Goal: Task Accomplishment & Management: Manage account settings

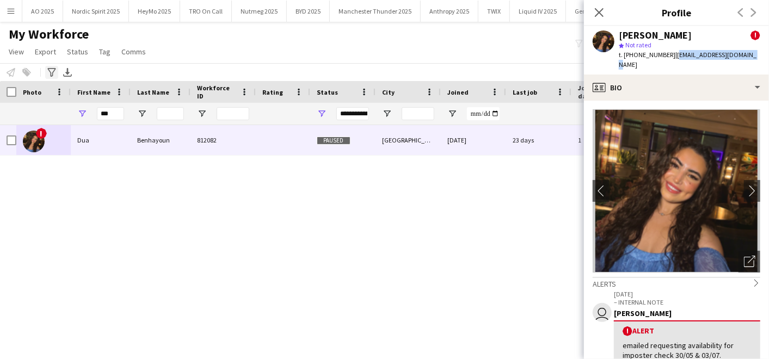
scroll to position [0, 163]
click at [15, 15] on button "Menu" at bounding box center [11, 11] width 22 height 22
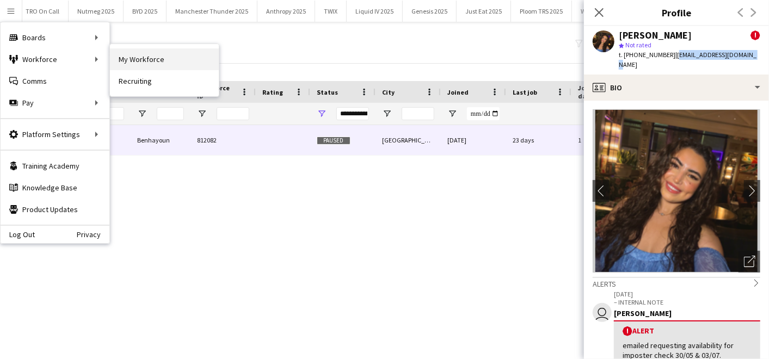
click at [116, 56] on link "My Workforce" at bounding box center [164, 59] width 109 height 22
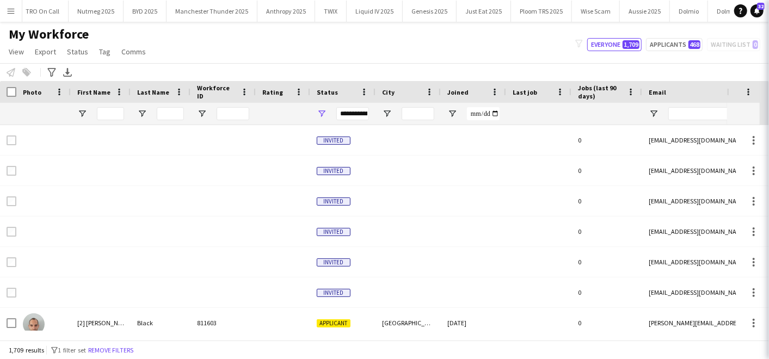
type input "***"
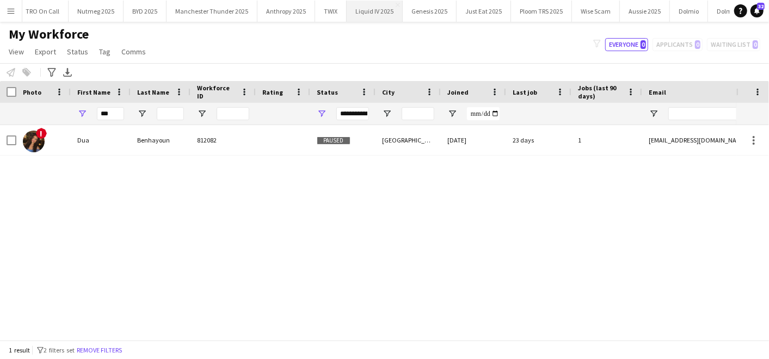
click at [365, 13] on button "Liquid IV 2025 Close" at bounding box center [374, 11] width 56 height 21
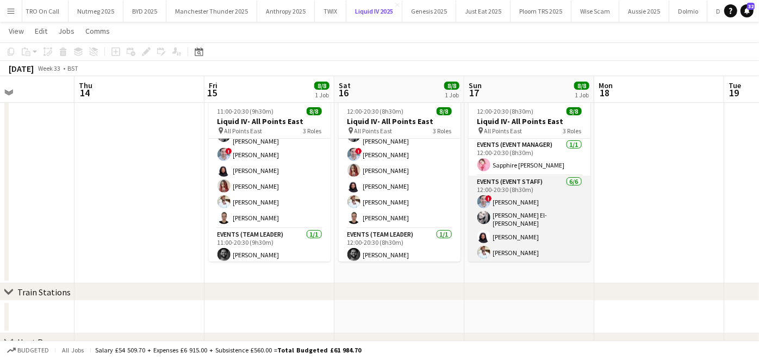
scroll to position [66, 0]
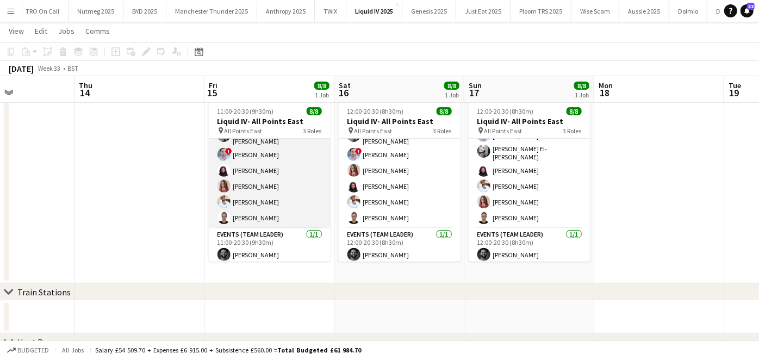
click at [271, 185] on app-card-role "Events (Event Staff) [DATE] 11:00-20:30 (9h30m) [PERSON_NAME]-[PERSON_NAME] ! […" at bounding box center [270, 168] width 122 height 119
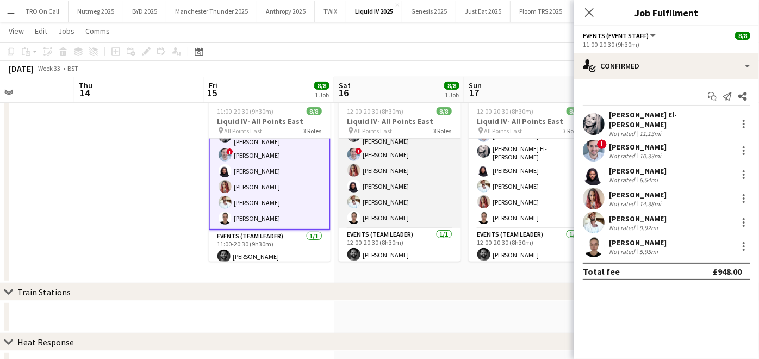
click at [362, 189] on app-card-role "Events (Event Staff) [DATE] 12:00-20:30 (8h30m) [PERSON_NAME]-[PERSON_NAME] ! […" at bounding box center [400, 168] width 122 height 119
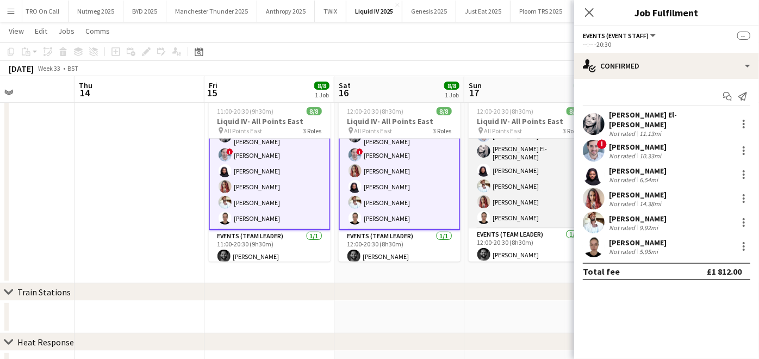
click at [500, 191] on app-card-role "Events (Event Staff) [DATE] 12:00-20:30 (8h30m) ! [PERSON_NAME] [PERSON_NAME]-[…" at bounding box center [530, 168] width 122 height 119
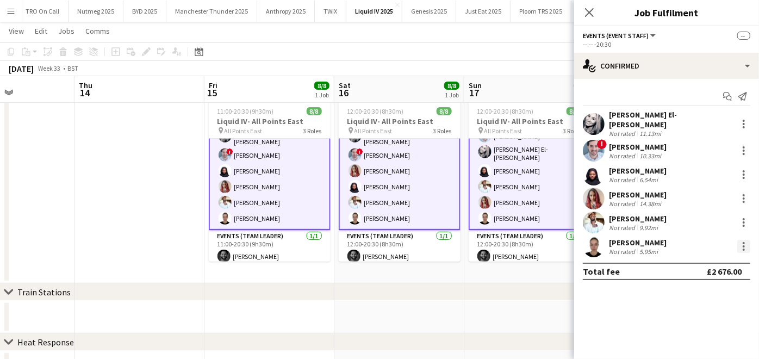
click at [747, 240] on div at bounding box center [744, 246] width 13 height 13
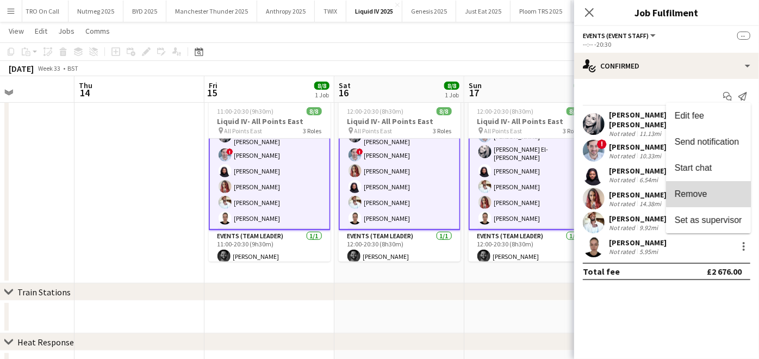
click at [713, 194] on span "Remove" at bounding box center [708, 194] width 67 height 10
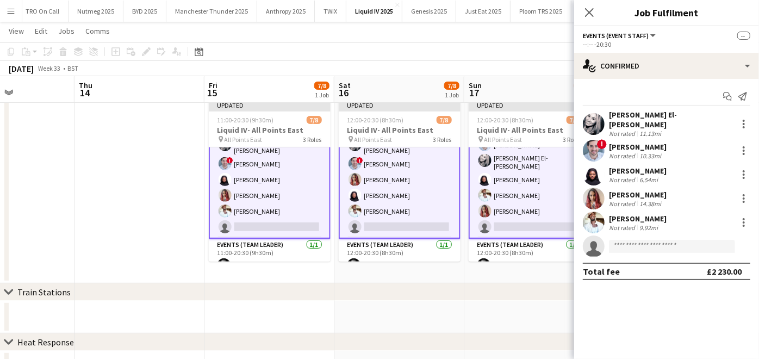
click at [119, 251] on app-date-cell at bounding box center [140, 189] width 130 height 187
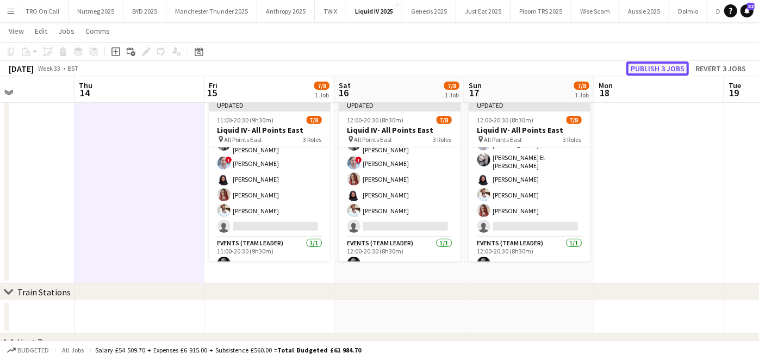
click at [648, 65] on button "Publish 3 jobs" at bounding box center [658, 68] width 63 height 14
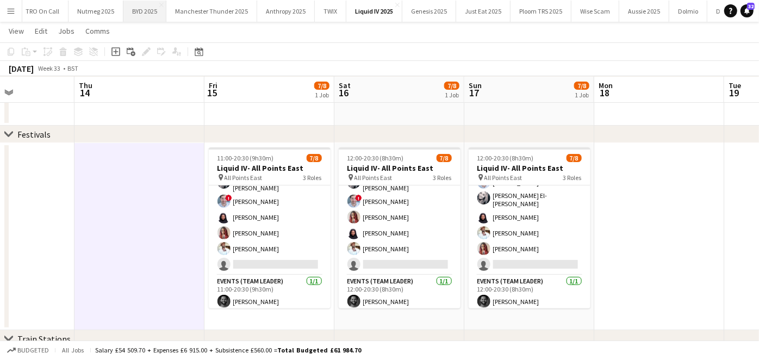
scroll to position [0, 0]
click at [83, 5] on button "Nordic Spirit 2025 Close" at bounding box center [96, 11] width 66 height 21
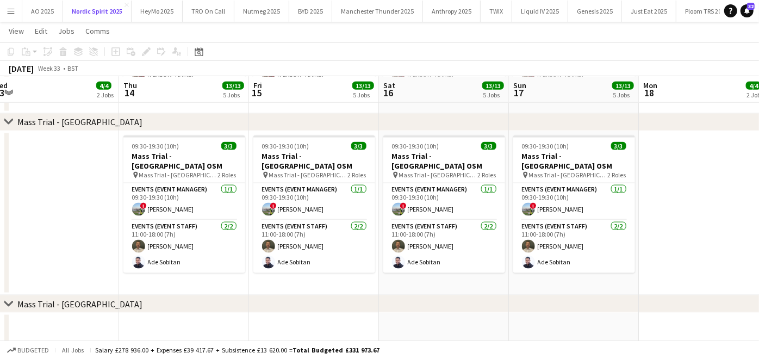
scroll to position [0, 401]
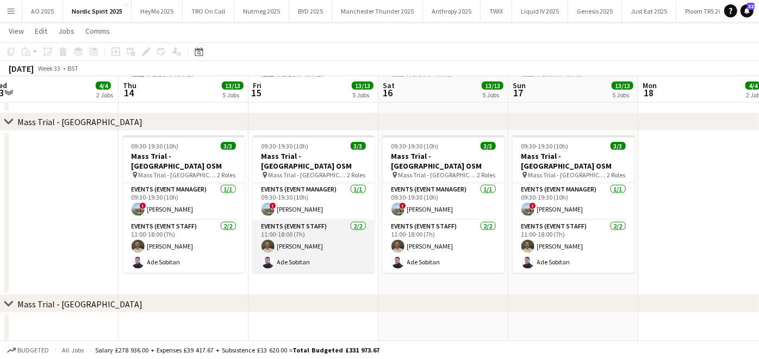
click at [306, 239] on app-card-role "Events (Event Staff) [DATE] 11:00-18:00 (7h) [PERSON_NAME] [PERSON_NAME]" at bounding box center [314, 246] width 122 height 53
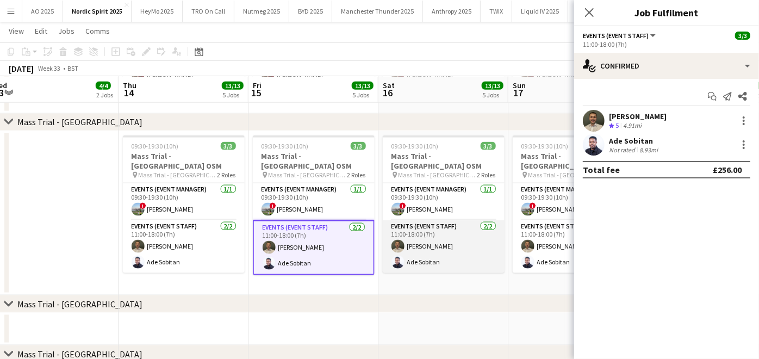
click at [423, 245] on app-card-role "Events (Event Staff) [DATE] 11:00-18:00 (7h) [PERSON_NAME] [PERSON_NAME]" at bounding box center [444, 246] width 122 height 53
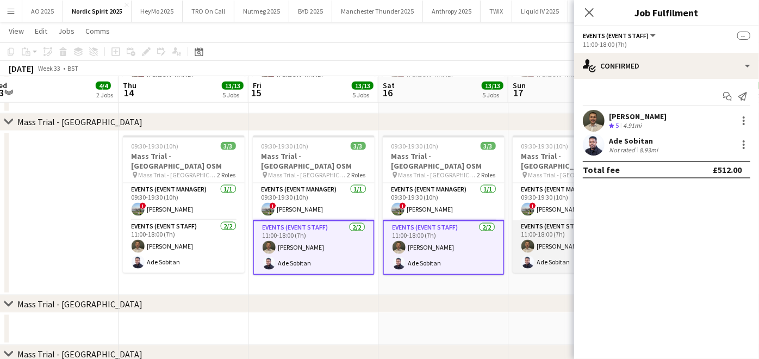
click at [541, 244] on app-card-role "Events (Event Staff) [DATE] 11:00-18:00 (7h) [PERSON_NAME] [PERSON_NAME]" at bounding box center [574, 246] width 122 height 53
click at [742, 140] on div at bounding box center [744, 144] width 13 height 13
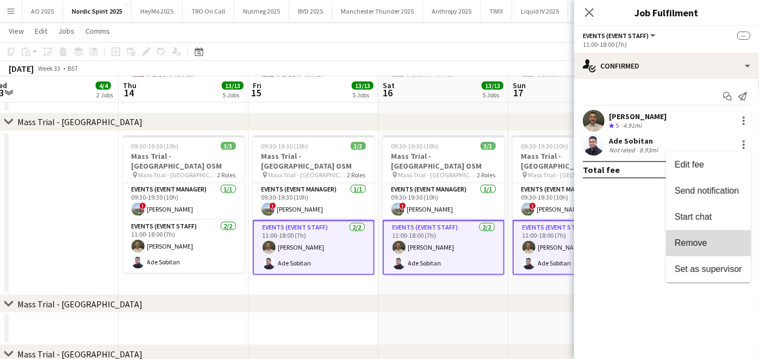
click at [697, 238] on span "Remove" at bounding box center [691, 242] width 33 height 9
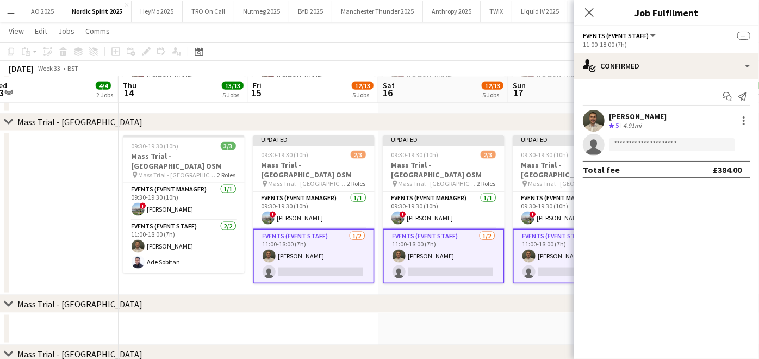
click at [527, 287] on app-date-cell "Updated 09:30-19:30 (10h) 2/3 Mass Trial - [GEOGRAPHIC_DATA] OSM pin Mass Trial…" at bounding box center [574, 213] width 130 height 165
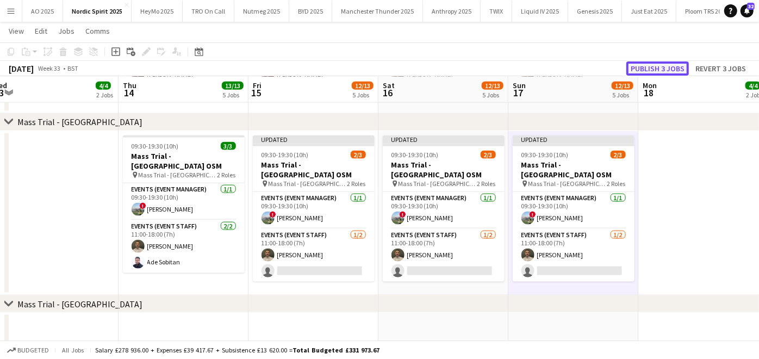
click at [659, 67] on button "Publish 3 jobs" at bounding box center [658, 68] width 63 height 14
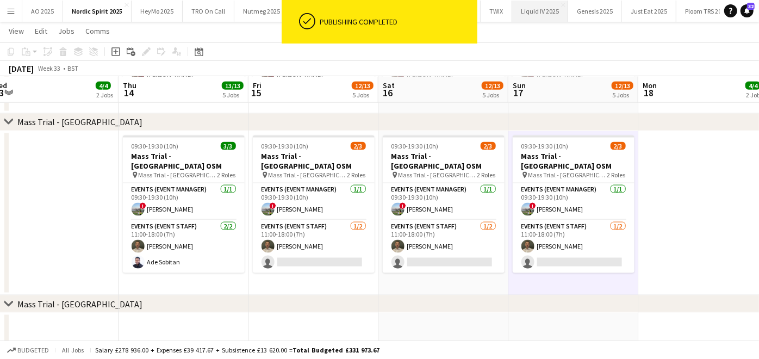
click at [512, 14] on button "Liquid IV 2025 Close" at bounding box center [540, 11] width 56 height 21
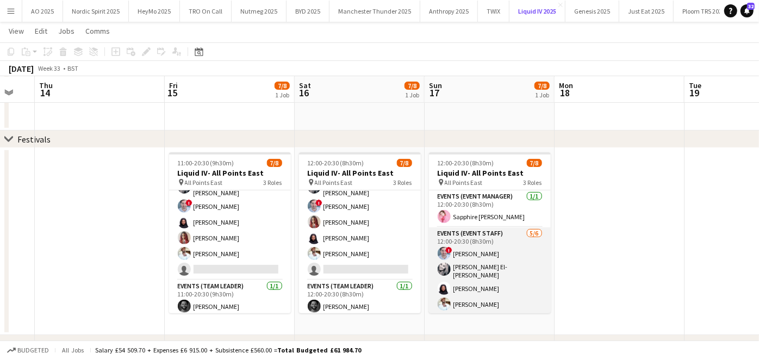
scroll to position [66, 0]
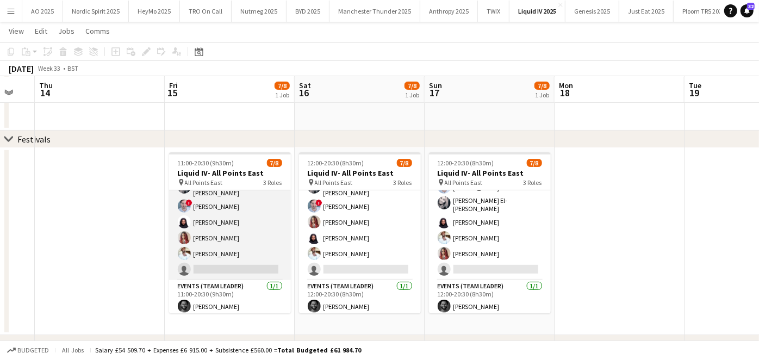
click at [220, 244] on app-card-role "Events (Event Staff) [DATE] 11:00-20:30 (9h30m) [PERSON_NAME]-[PERSON_NAME] ! […" at bounding box center [230, 220] width 122 height 119
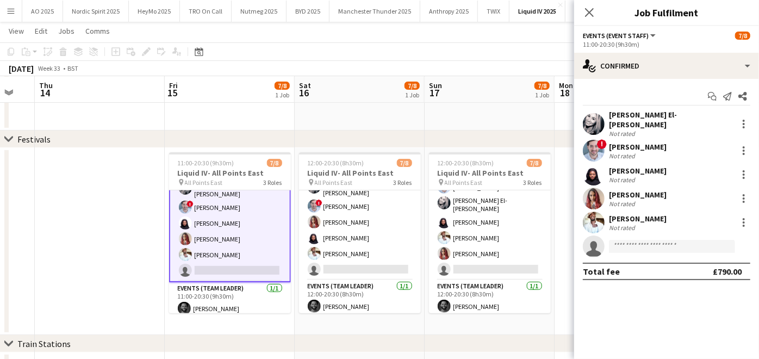
scroll to position [67, 0]
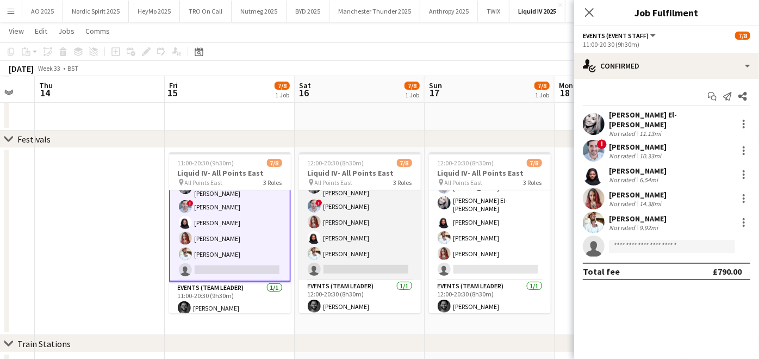
click at [329, 259] on app-card-role "Events (Event Staff) [DATE] 12:00-20:30 (8h30m) [PERSON_NAME]-[PERSON_NAME] ! […" at bounding box center [360, 220] width 122 height 119
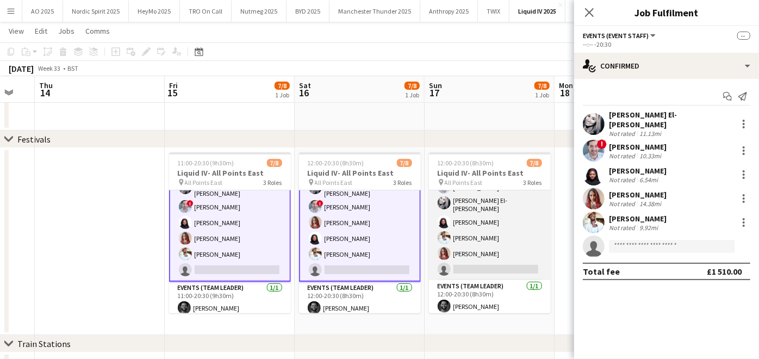
click at [463, 259] on app-card-role "Events (Event Staff) [DATE] 12:00-20:30 (8h30m) ! [PERSON_NAME] [PERSON_NAME]-[…" at bounding box center [490, 220] width 122 height 119
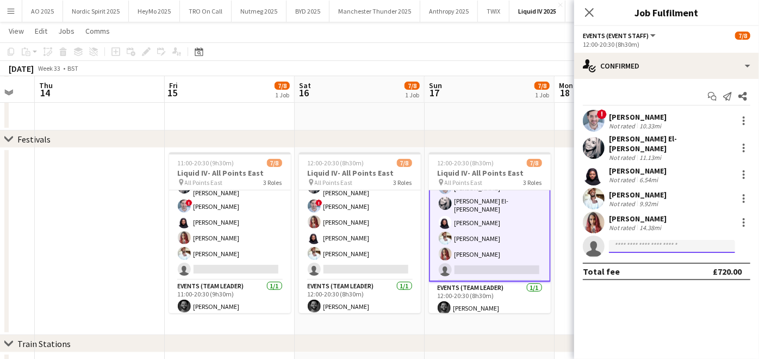
click at [640, 243] on input at bounding box center [672, 246] width 126 height 13
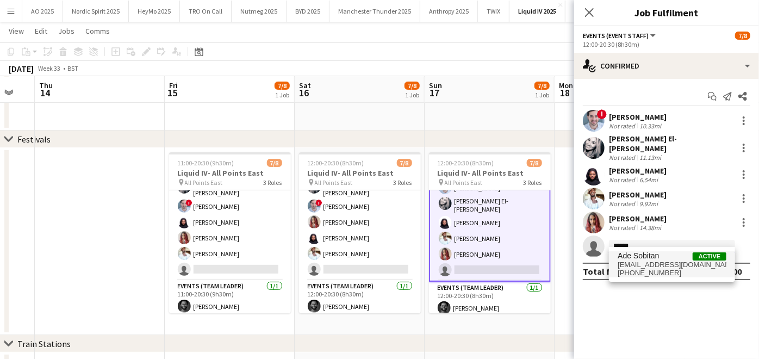
type input "******"
click at [640, 253] on span "Ade Sobitan" at bounding box center [638, 255] width 41 height 9
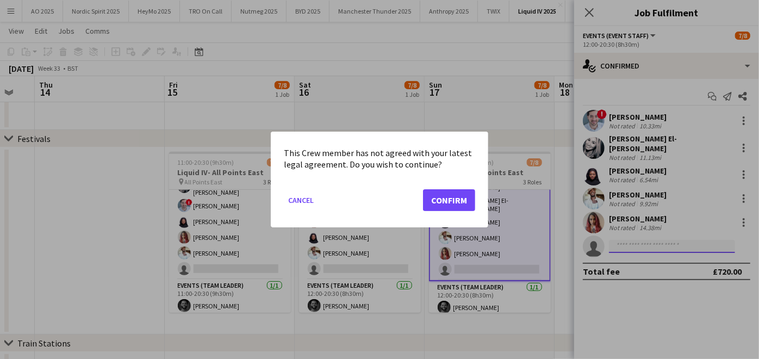
scroll to position [0, 0]
click at [453, 205] on button "Confirm" at bounding box center [449, 200] width 52 height 22
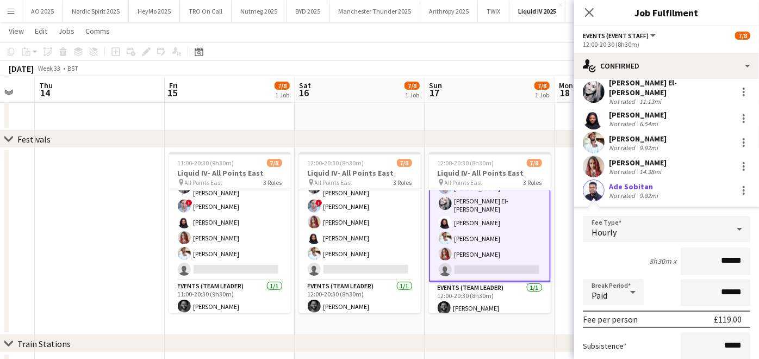
scroll to position [168, 0]
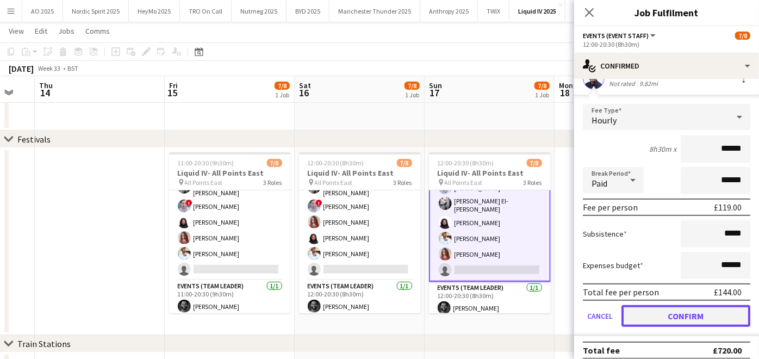
click at [659, 305] on button "Confirm" at bounding box center [686, 316] width 129 height 22
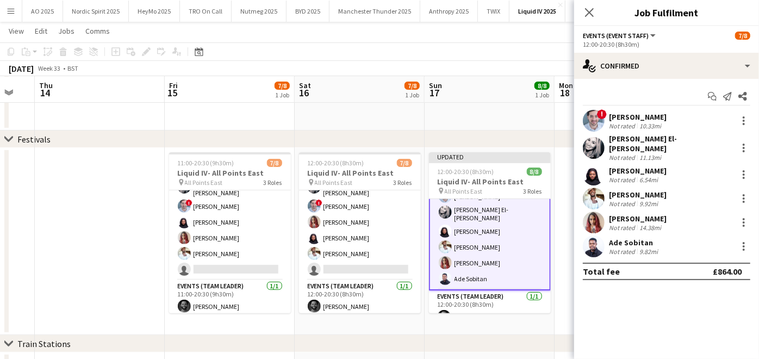
scroll to position [0, 0]
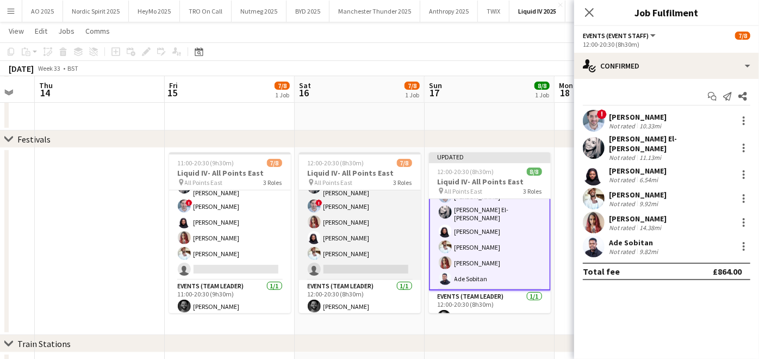
click at [360, 256] on app-card-role "Events (Event Staff) [DATE] 12:00-20:30 (8h30m) [PERSON_NAME]-[PERSON_NAME] ! […" at bounding box center [360, 220] width 122 height 119
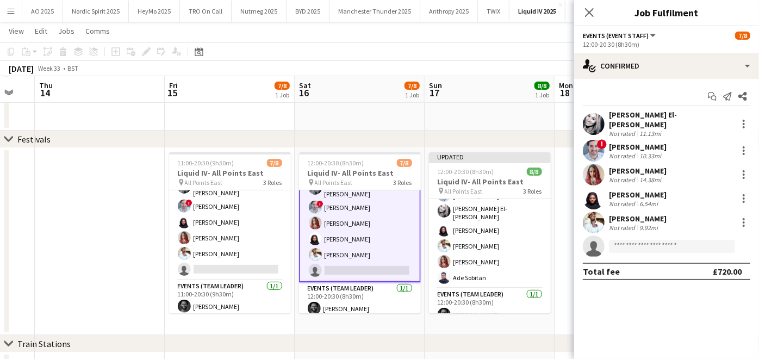
scroll to position [66, 0]
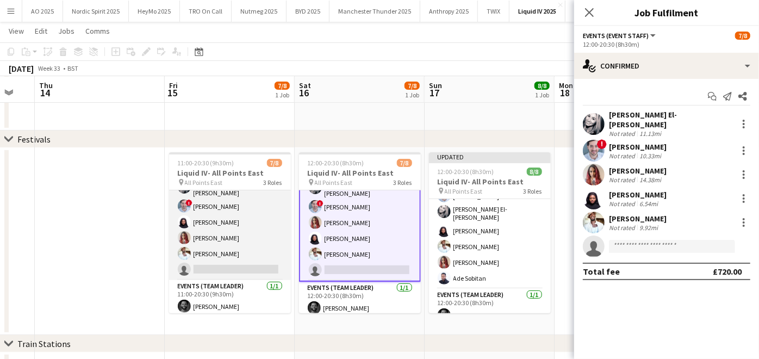
click at [188, 247] on app-user-avatar at bounding box center [184, 253] width 13 height 13
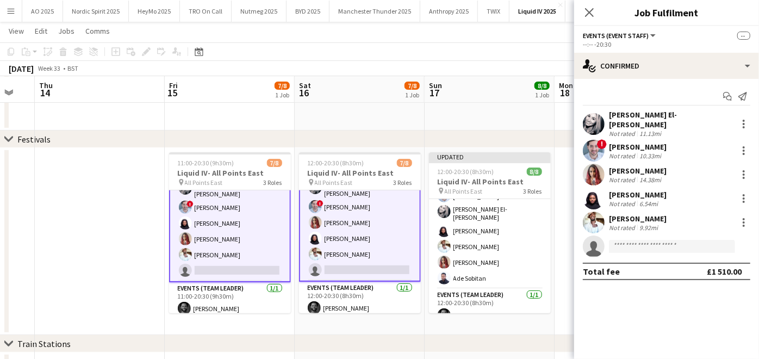
scroll to position [67, 0]
click at [668, 240] on input at bounding box center [672, 246] width 126 height 13
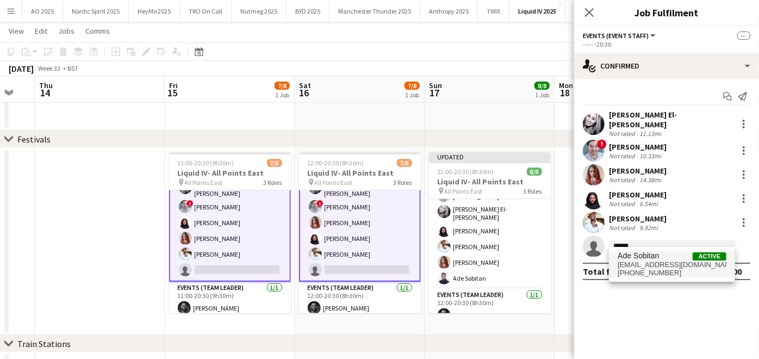
type input "******"
click at [651, 262] on span "[EMAIL_ADDRESS][DOMAIN_NAME]" at bounding box center [672, 265] width 109 height 9
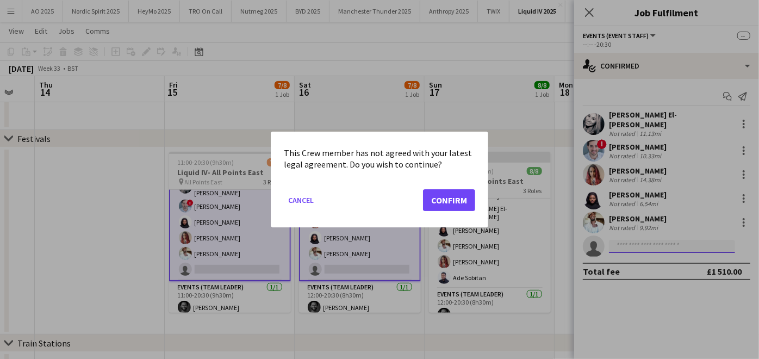
scroll to position [0, 0]
click at [459, 208] on button "Confirm" at bounding box center [449, 200] width 52 height 22
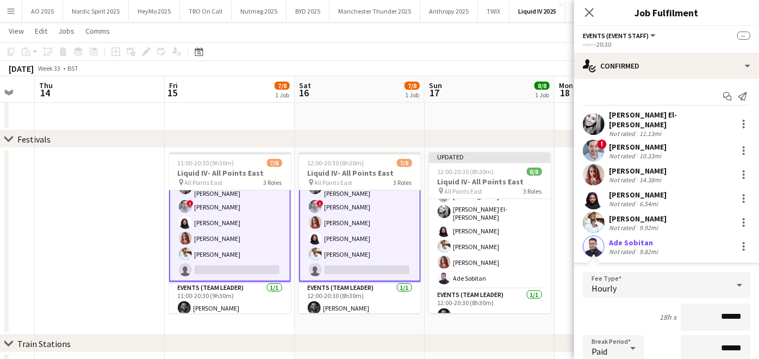
scroll to position [168, 0]
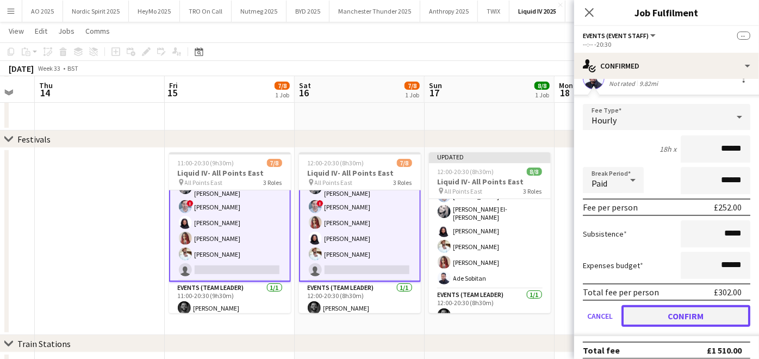
click at [670, 305] on button "Confirm" at bounding box center [686, 316] width 129 height 22
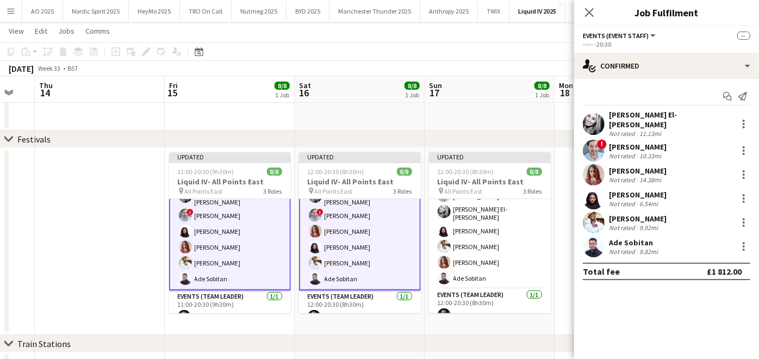
click at [512, 319] on app-date-cell "Updated 12:00-20:30 (8h30m) 8/8 Liquid IV- All Points East pin All Points East …" at bounding box center [490, 241] width 130 height 187
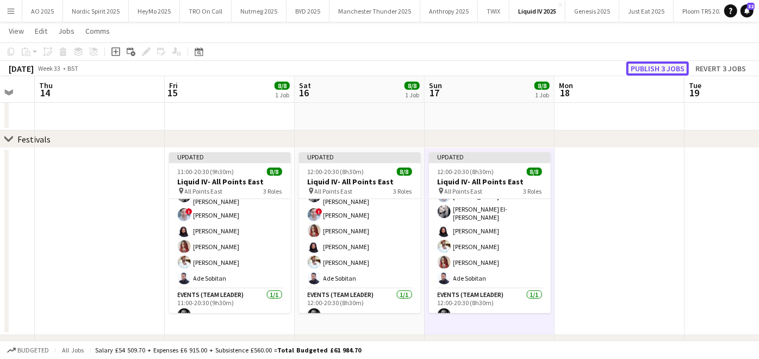
click at [667, 71] on button "Publish 3 jobs" at bounding box center [658, 68] width 63 height 14
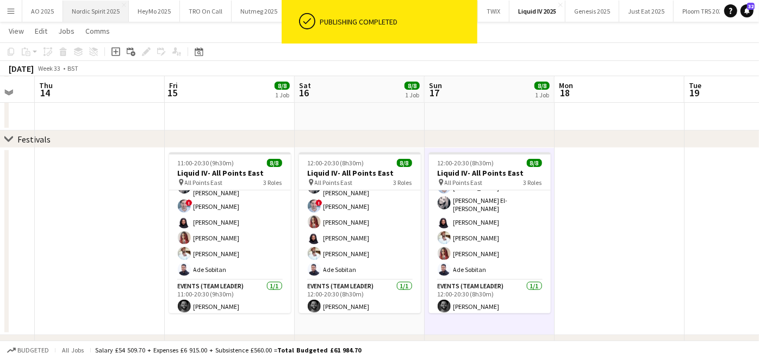
click at [93, 11] on button "Nordic Spirit 2025 Close" at bounding box center [96, 11] width 66 height 21
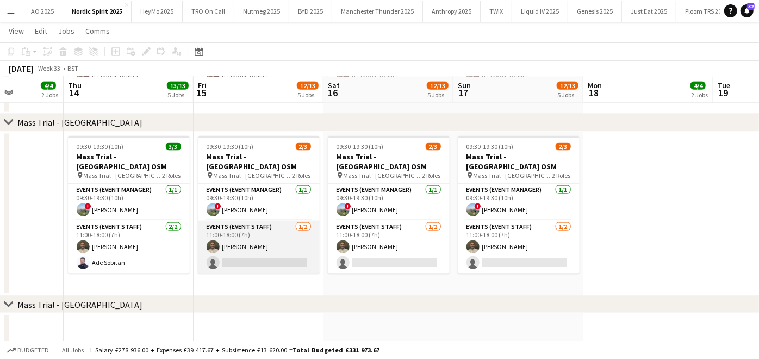
click at [260, 238] on app-card-role "Events (Event Staff) [DATE] 11:00-18:00 (7h) [PERSON_NAME] single-neutral-actio…" at bounding box center [259, 247] width 122 height 53
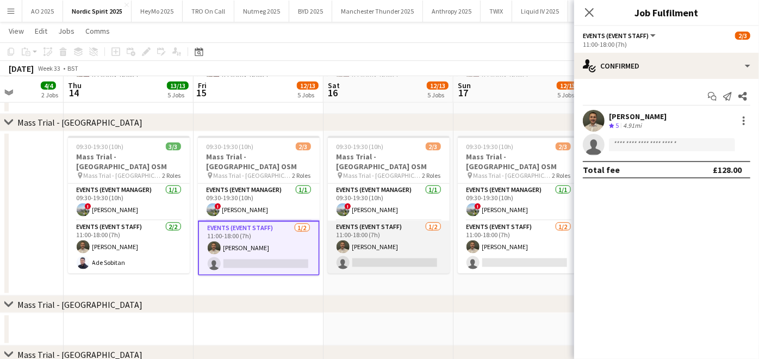
click at [399, 236] on app-card-role "Events (Event Staff) [DATE] 11:00-18:00 (7h) [PERSON_NAME] single-neutral-actio…" at bounding box center [389, 247] width 122 height 53
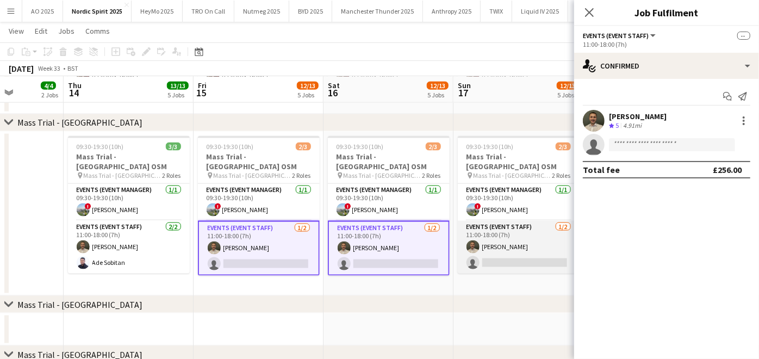
click at [487, 255] on app-card-role "Events (Event Staff) [DATE] 11:00-18:00 (7h) [PERSON_NAME] single-neutral-actio…" at bounding box center [519, 247] width 122 height 53
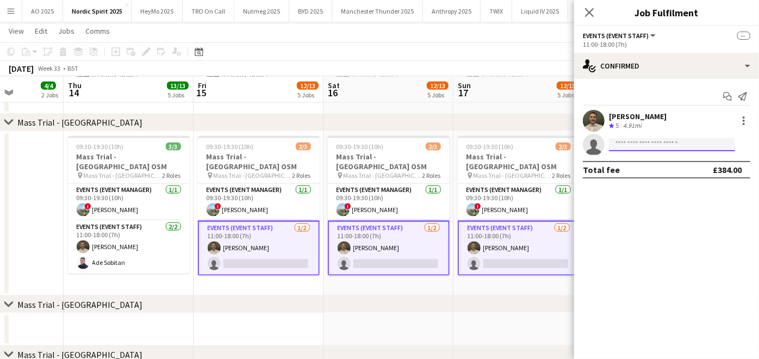
click at [645, 143] on input at bounding box center [672, 144] width 126 height 13
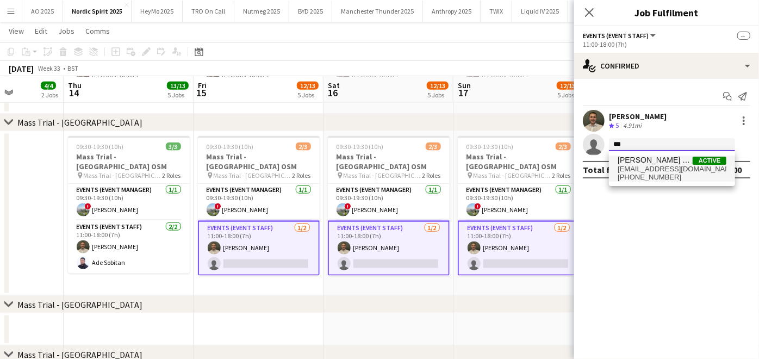
type input "***"
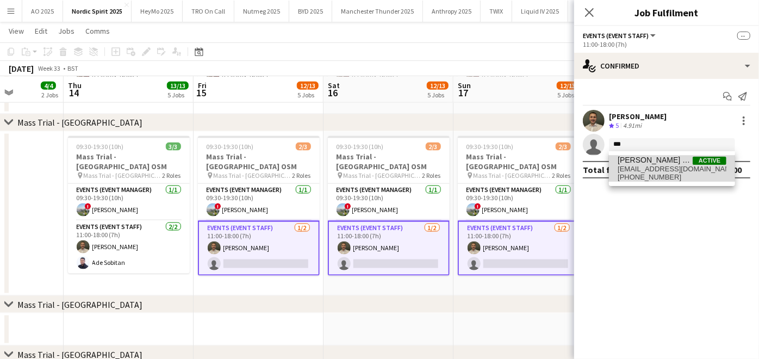
click at [640, 158] on span "[PERSON_NAME] Ojo" at bounding box center [655, 160] width 75 height 9
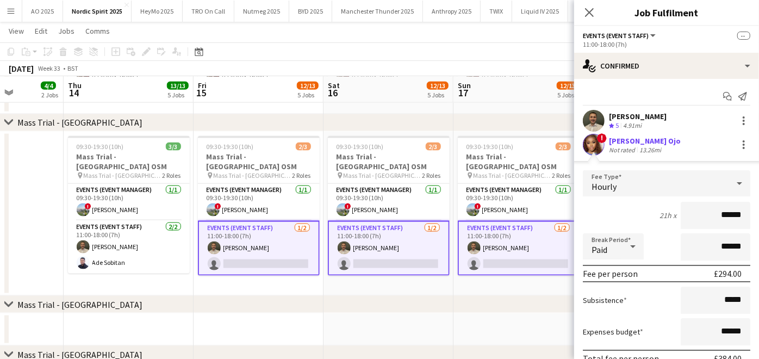
scroll to position [73, 0]
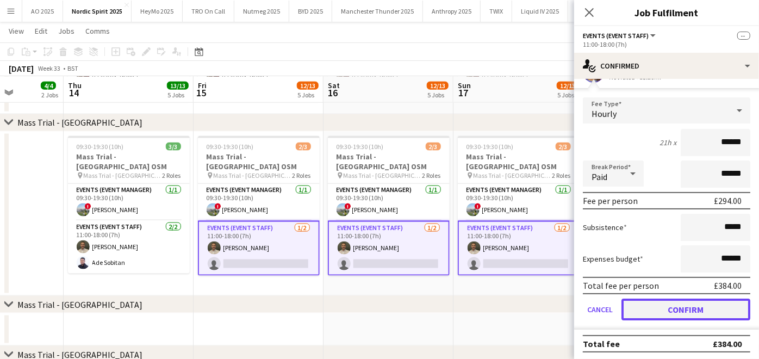
click at [645, 309] on button "Confirm" at bounding box center [686, 310] width 129 height 22
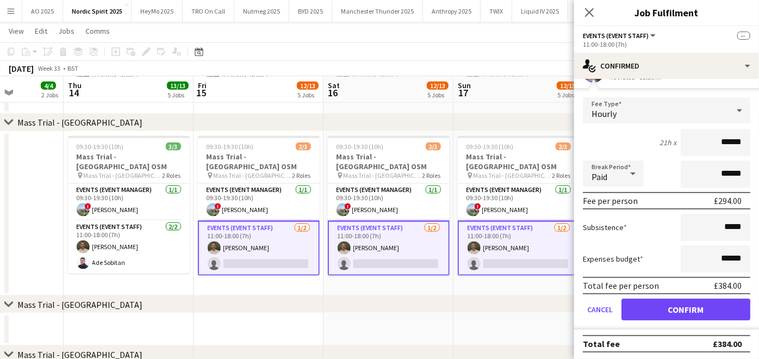
scroll to position [0, 0]
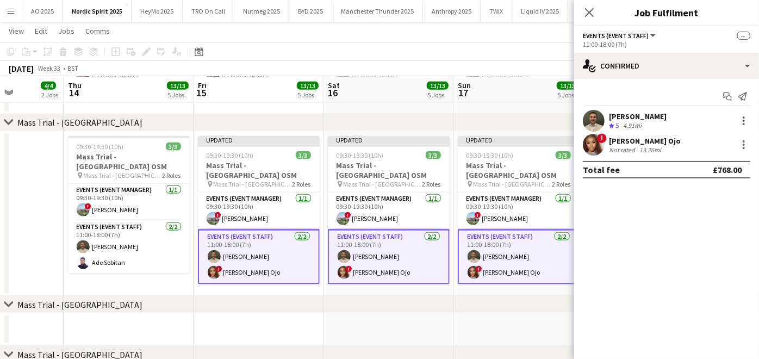
click at [473, 280] on app-date-cell "Updated 09:30-19:30 (10h) 3/3 Mass Trial - [GEOGRAPHIC_DATA] OSM pin Mass Trial…" at bounding box center [519, 214] width 130 height 165
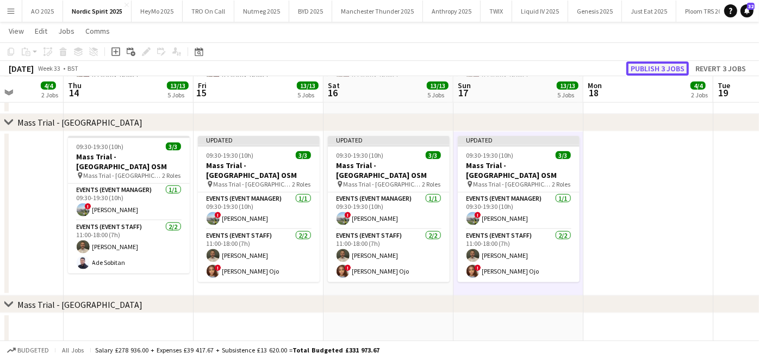
click at [655, 61] on button "Publish 3 jobs" at bounding box center [658, 68] width 63 height 14
